Goal: Task Accomplishment & Management: Use online tool/utility

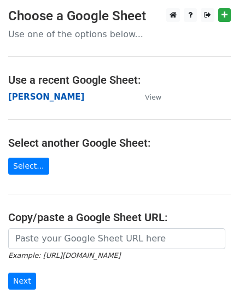
click at [14, 95] on strong "John" at bounding box center [46, 97] width 76 height 10
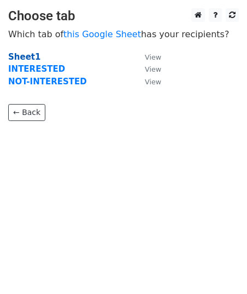
click at [28, 56] on strong "Sheet1" at bounding box center [24, 57] width 32 height 10
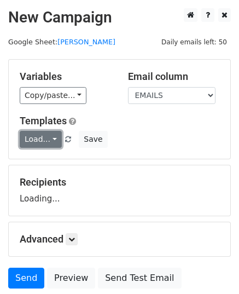
click at [43, 134] on link "Load..." at bounding box center [41, 139] width 42 height 17
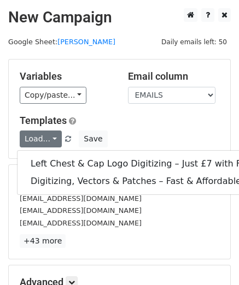
click at [61, 219] on small "workwear@giltbrookcleaners.co.uk" at bounding box center [81, 223] width 122 height 8
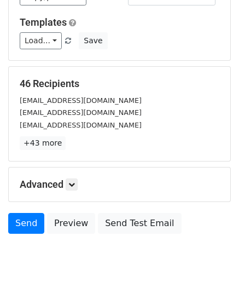
scroll to position [129, 0]
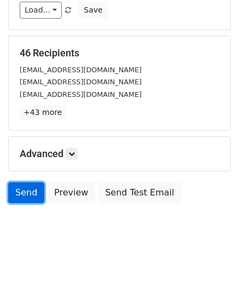
click at [29, 196] on link "Send" at bounding box center [26, 192] width 36 height 21
